Goal: Task Accomplishment & Management: Complete application form

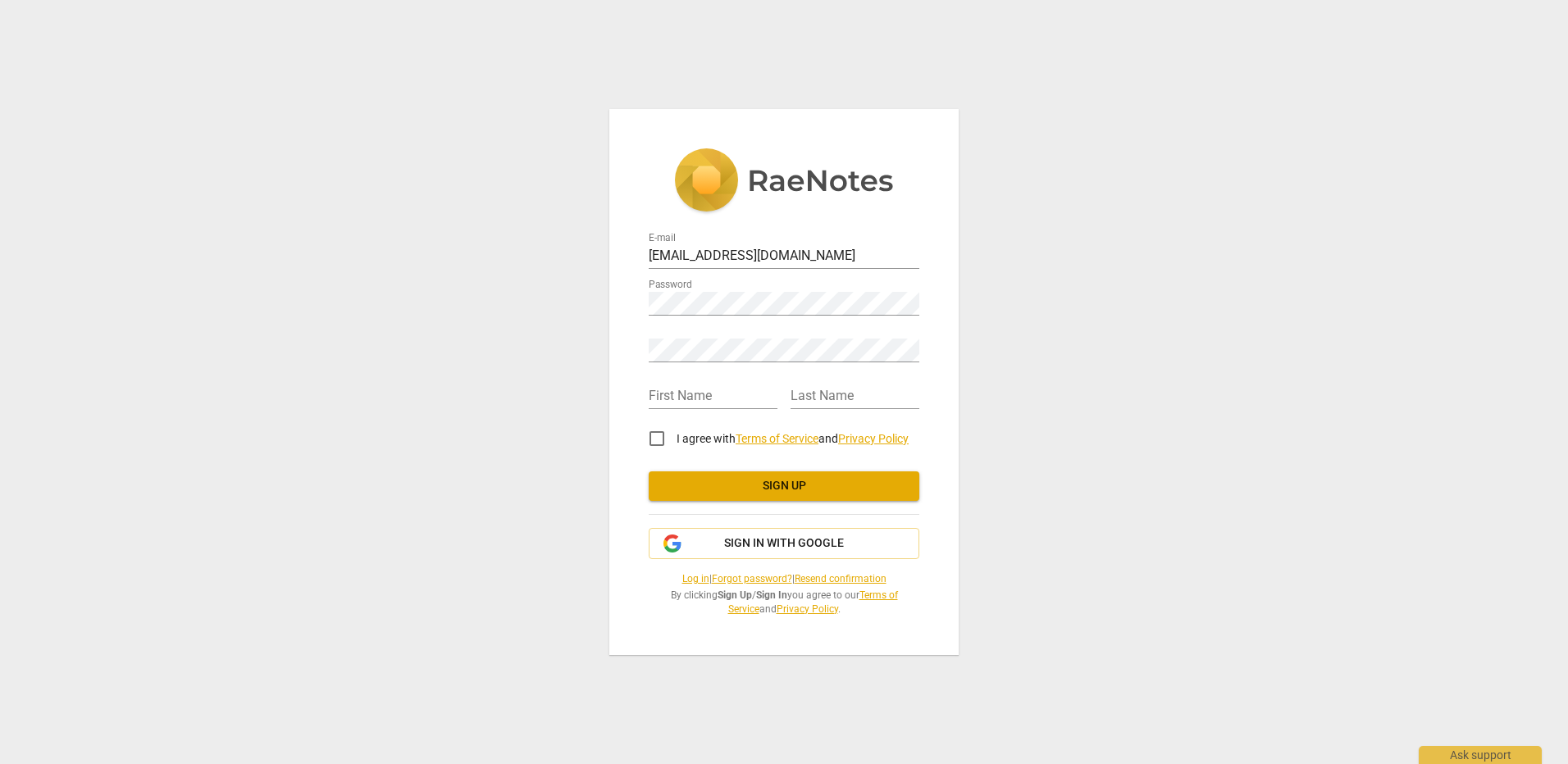
click at [783, 331] on div "Retype Password" at bounding box center [784, 344] width 270 height 37
drag, startPoint x: 666, startPoint y: 382, endPoint x: 690, endPoint y: 392, distance: 26.0
click at [667, 382] on div "First Name" at bounding box center [713, 390] width 129 height 37
click at [703, 393] on input "text" at bounding box center [713, 397] width 129 height 24
type input "[PERSON_NAME]"
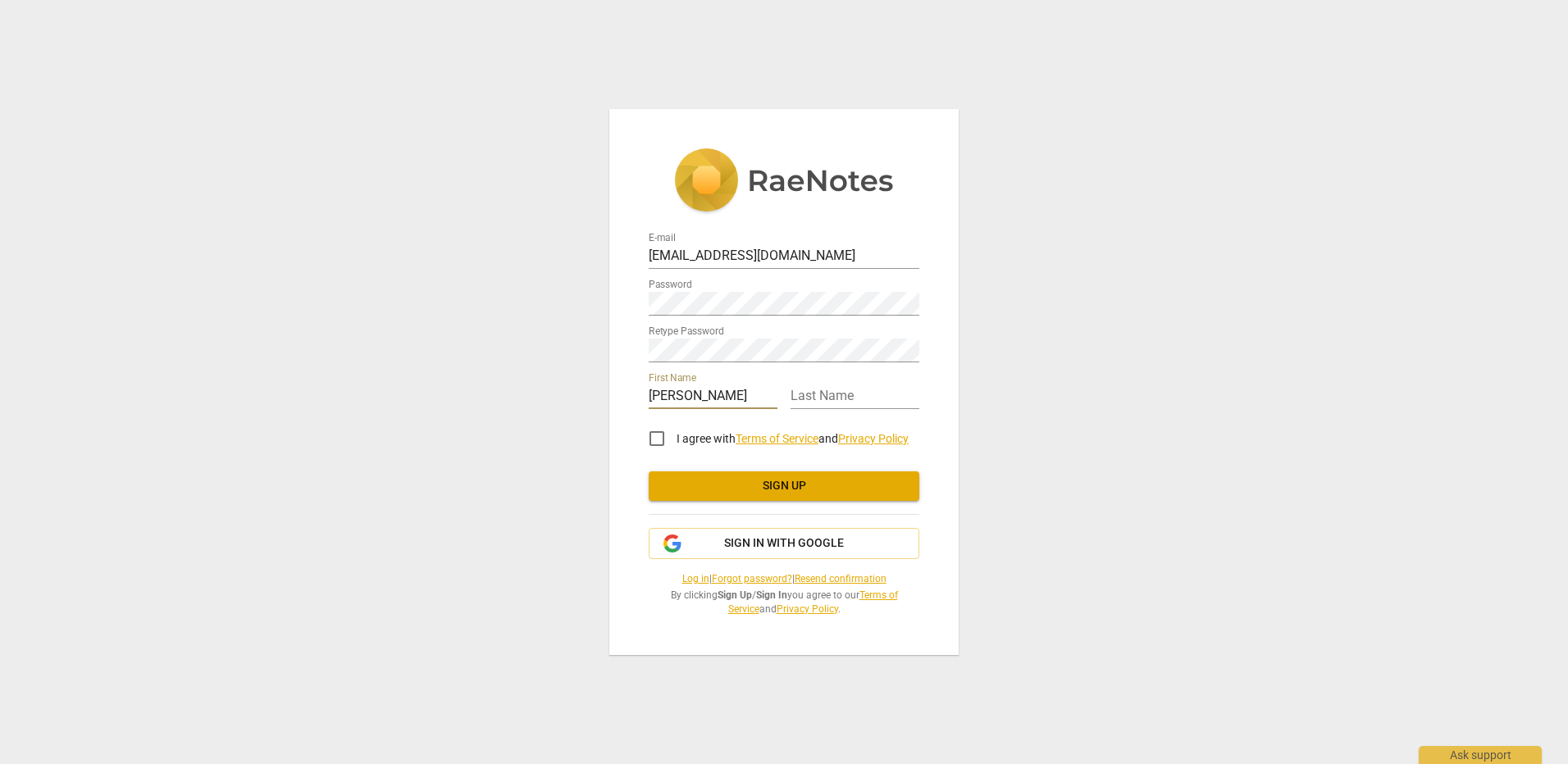
type input "Fagnou"
click at [656, 438] on input "I agree with Terms of Service and Privacy Policy" at bounding box center [657, 439] width 40 height 40
checkbox input "true"
click at [784, 489] on span "Sign up" at bounding box center [784, 486] width 244 height 16
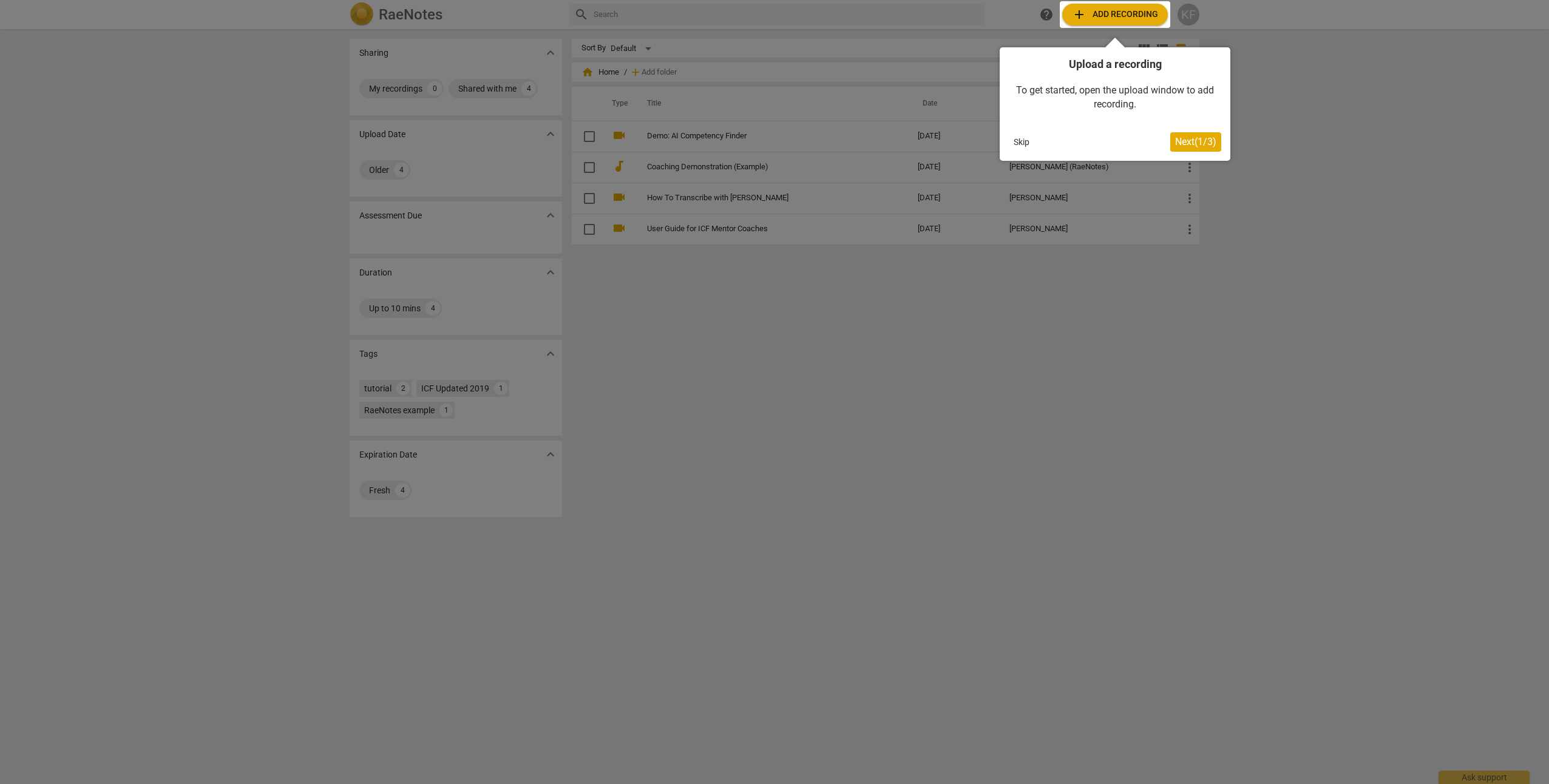
click at [1128, 10] on div at bounding box center [1115, 14] width 110 height 27
click at [1160, 144] on span "Next ( 1 / 3 )" at bounding box center [1196, 142] width 42 height 11
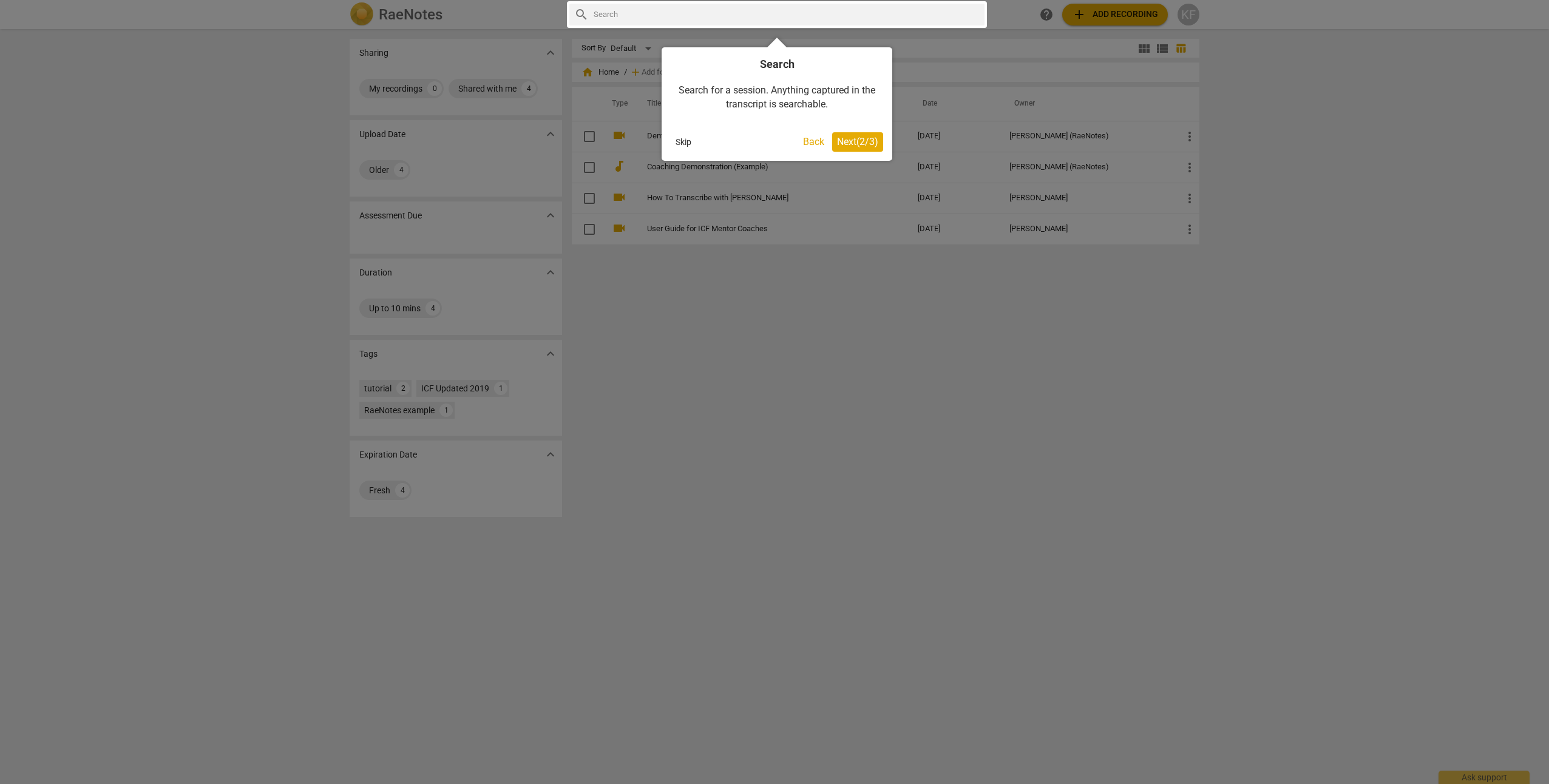
click at [861, 143] on span "Next ( 2 / 3 )" at bounding box center [858, 142] width 42 height 11
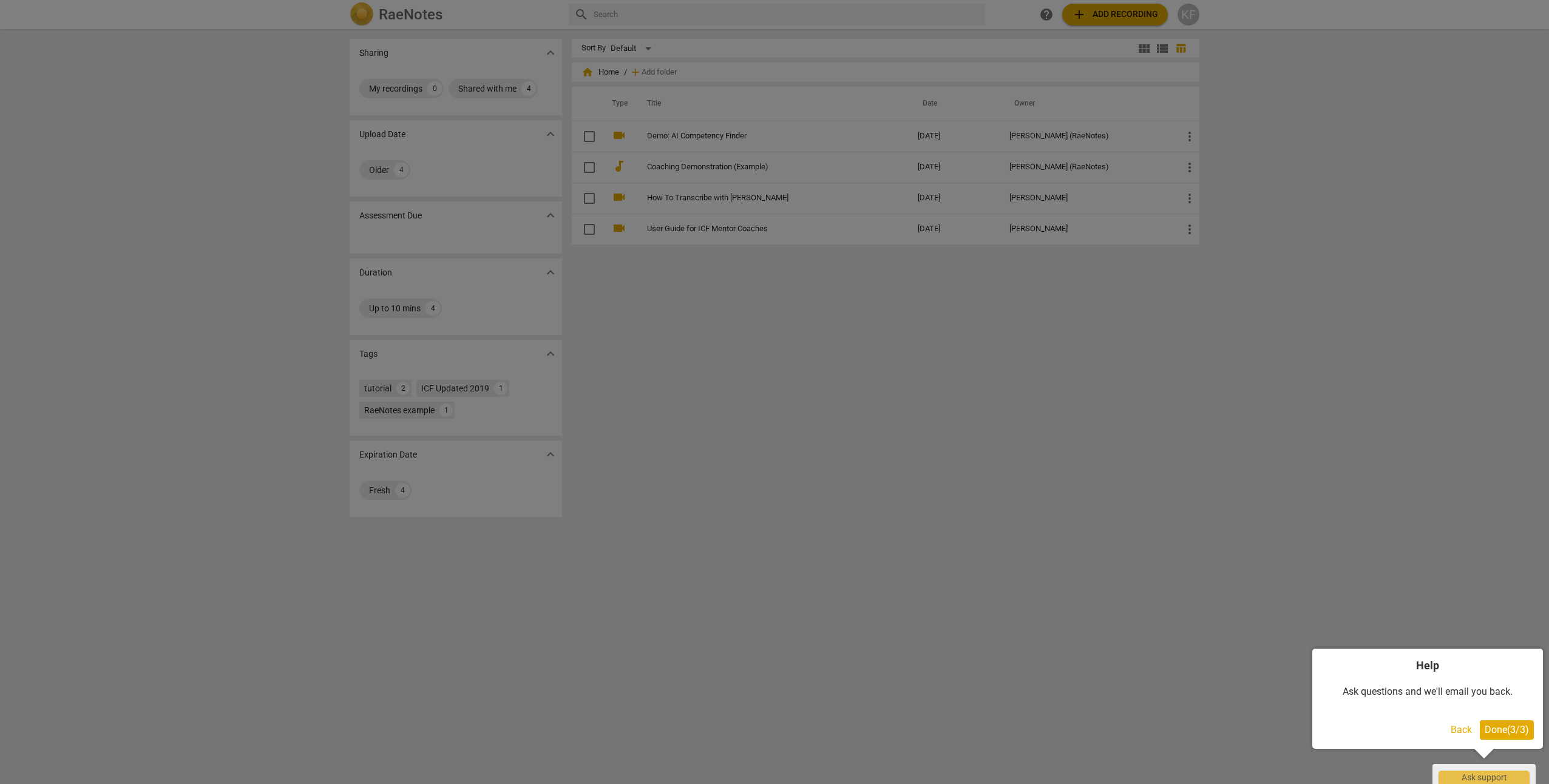
click at [1160, 565] on span "Done ( 3 / 3 )" at bounding box center [1507, 730] width 44 height 11
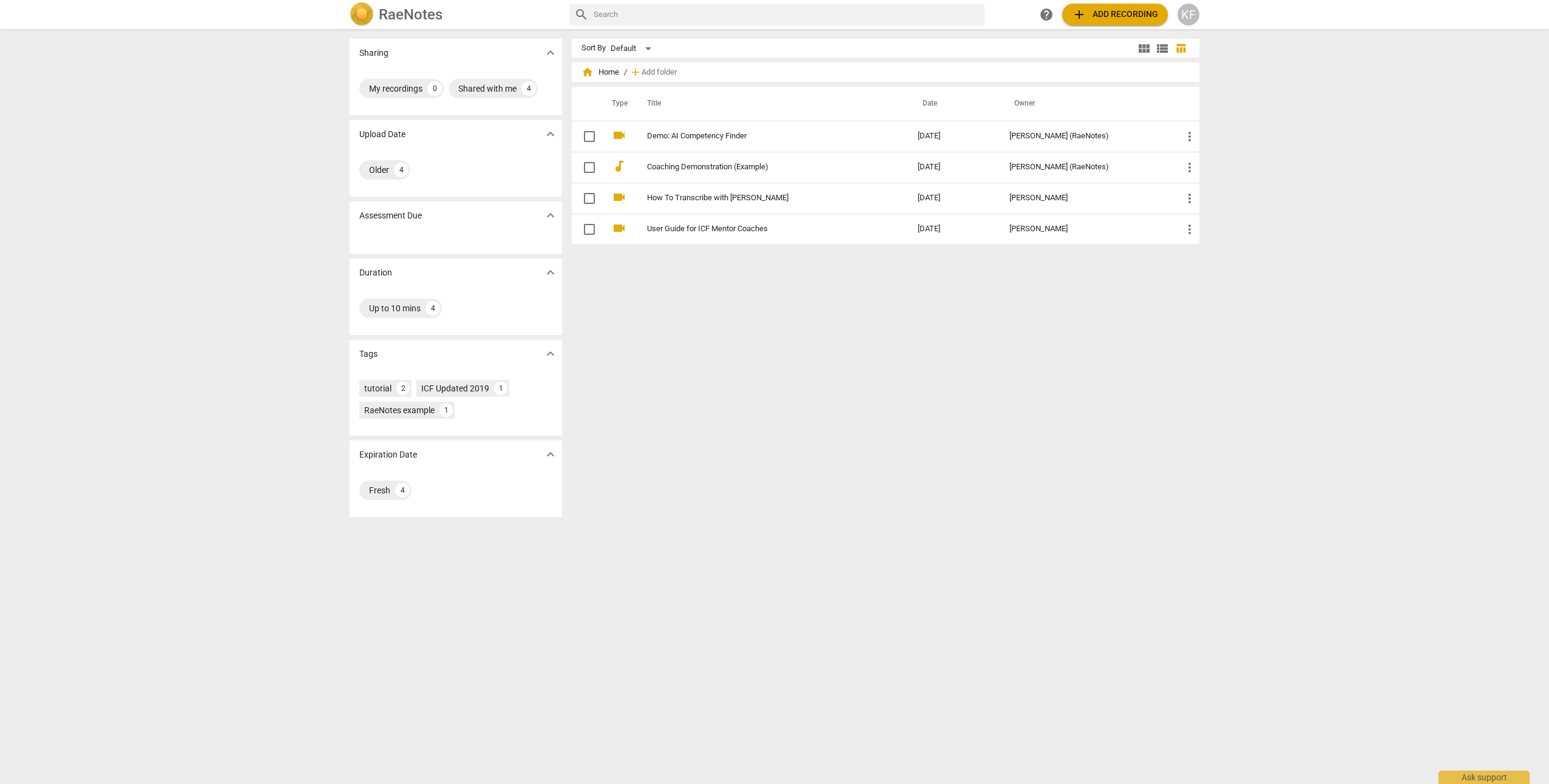
click at [1138, 485] on div "Sort By Default view_module view_list table_chart home Home / add Add folder Ty…" at bounding box center [890, 406] width 637 height 735
